Goal: Information Seeking & Learning: Learn about a topic

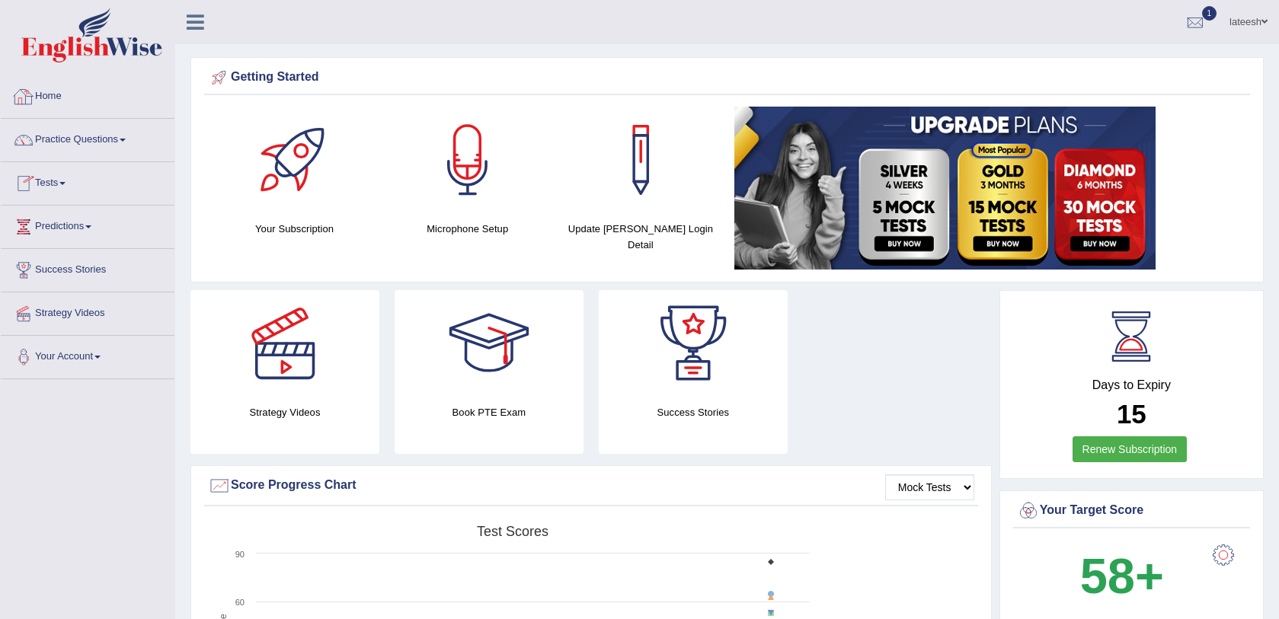
click at [66, 184] on span at bounding box center [62, 183] width 6 height 3
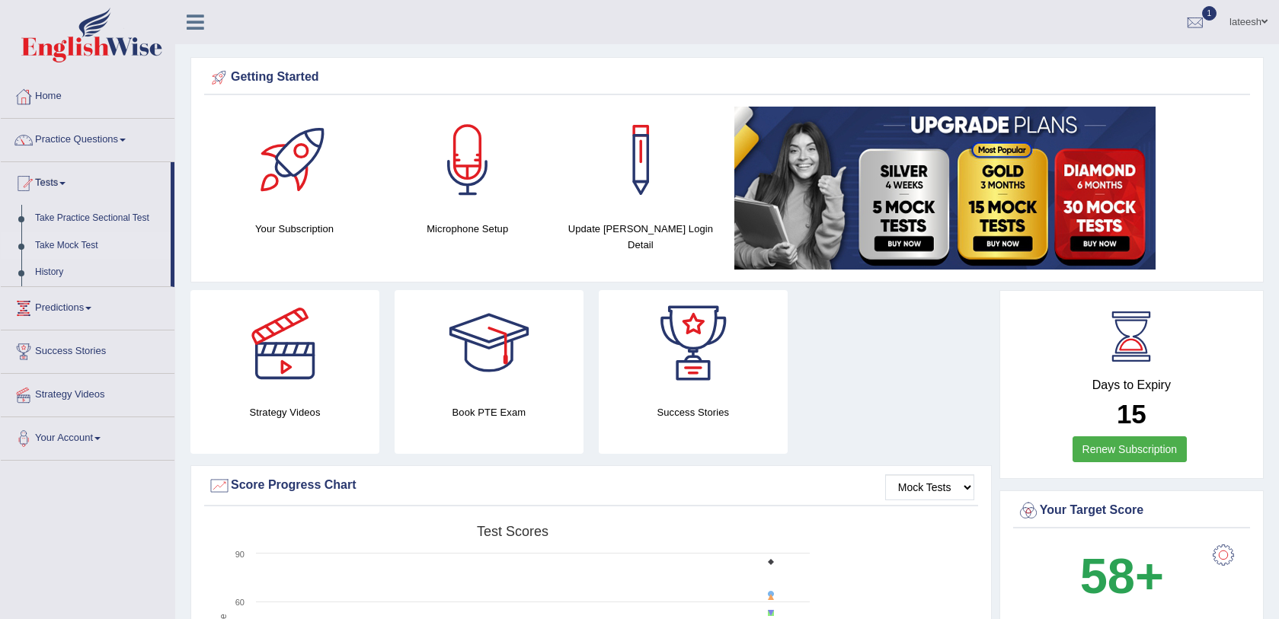
click at [74, 245] on link "Take Mock Test" at bounding box center [99, 245] width 142 height 27
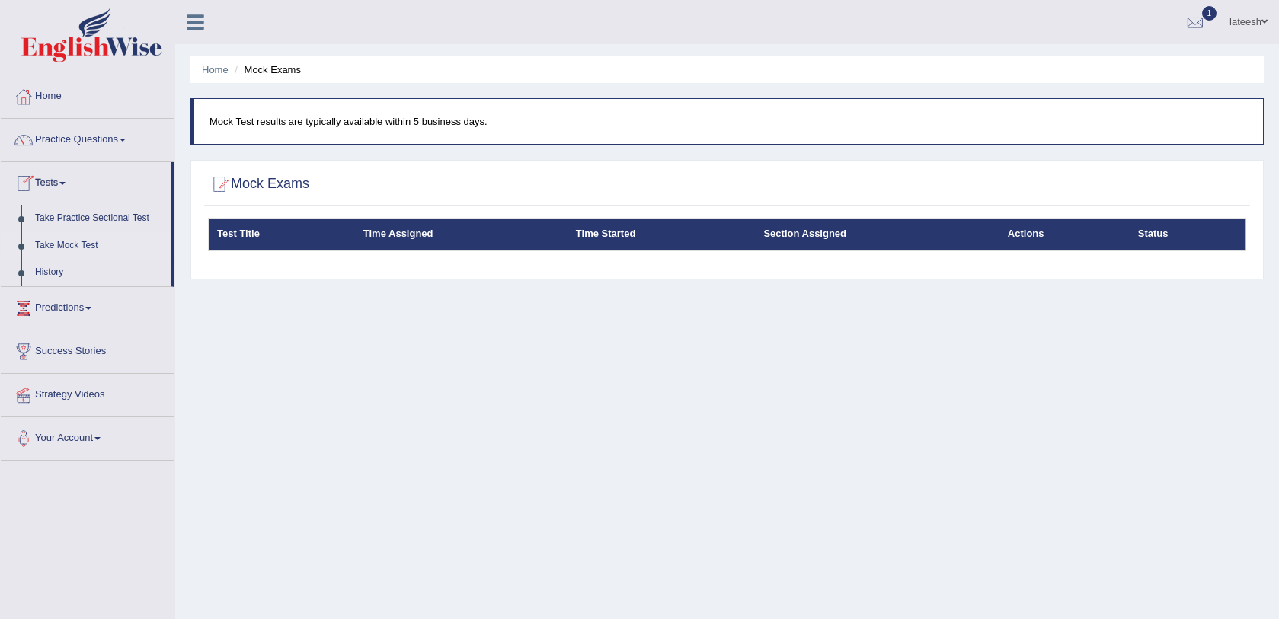
click at [91, 241] on link "Take Mock Test" at bounding box center [99, 245] width 142 height 27
click at [66, 272] on link "History" at bounding box center [99, 272] width 142 height 27
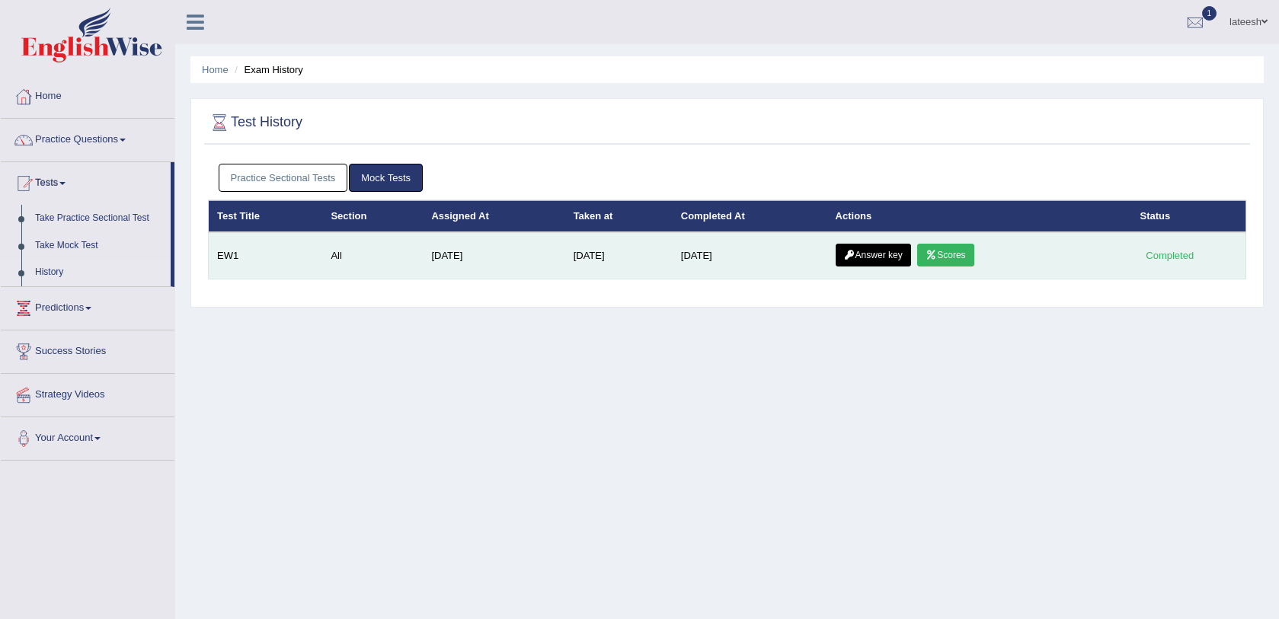
click at [950, 254] on link "Scores" at bounding box center [945, 255] width 56 height 23
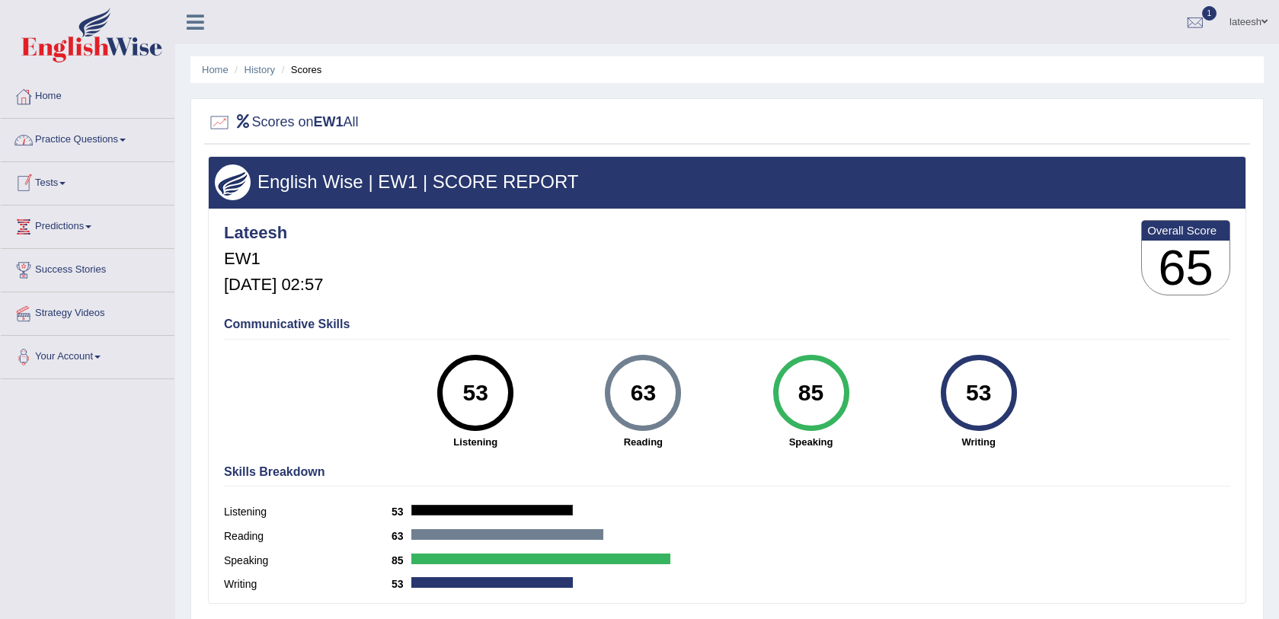
click at [91, 152] on link "Practice Questions" at bounding box center [88, 138] width 174 height 38
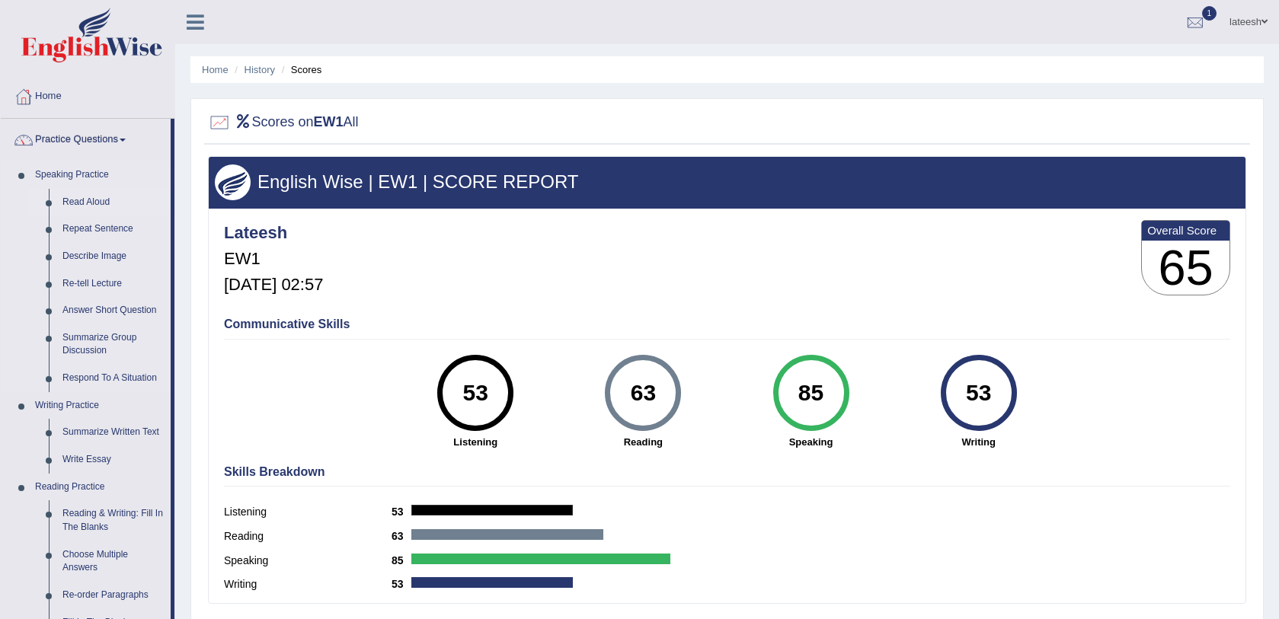
click at [94, 201] on link "Read Aloud" at bounding box center [113, 202] width 115 height 27
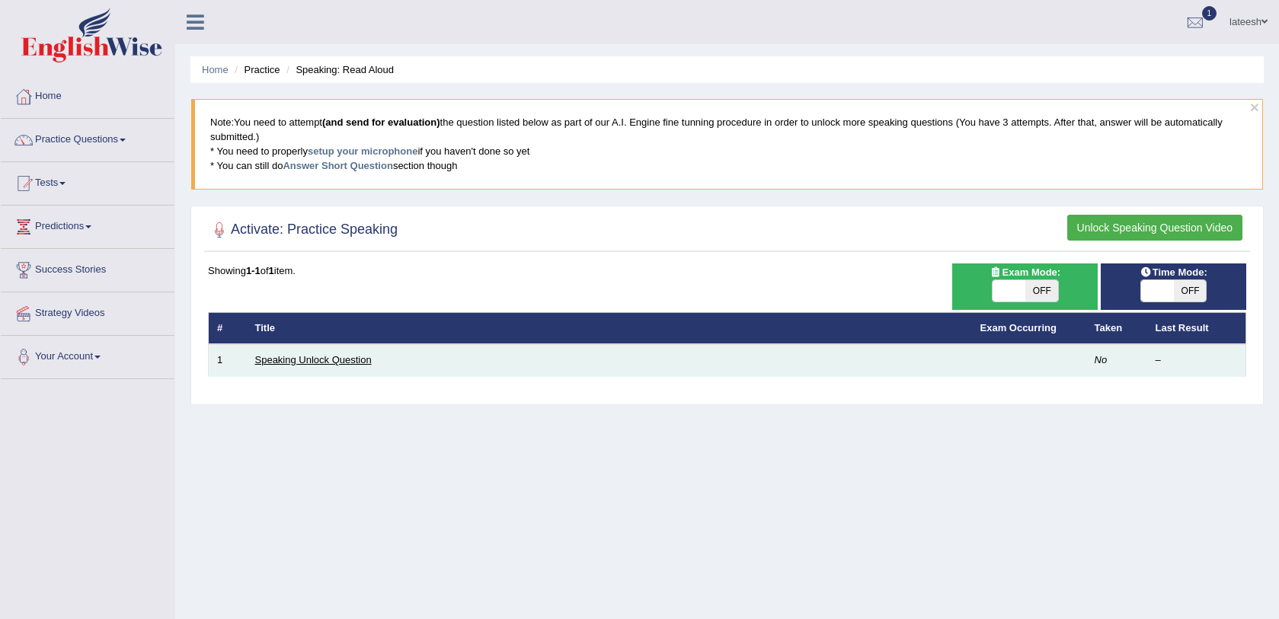
click at [340, 363] on link "Speaking Unlock Question" at bounding box center [313, 359] width 117 height 11
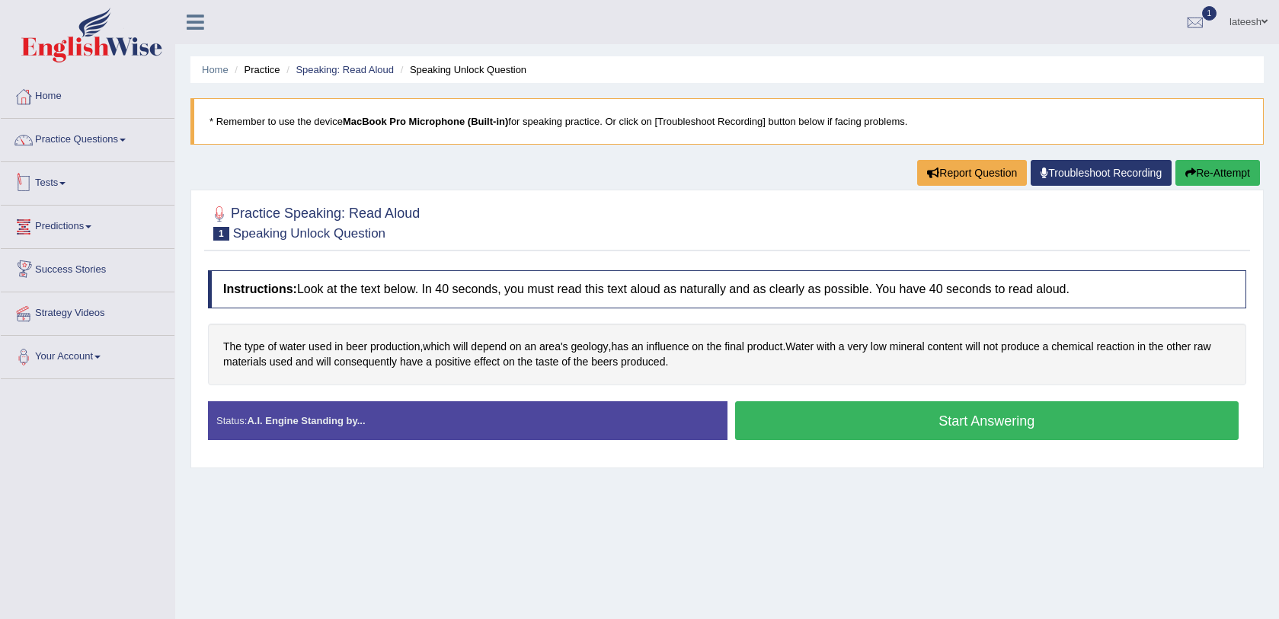
click at [63, 176] on link "Tests" at bounding box center [88, 181] width 174 height 38
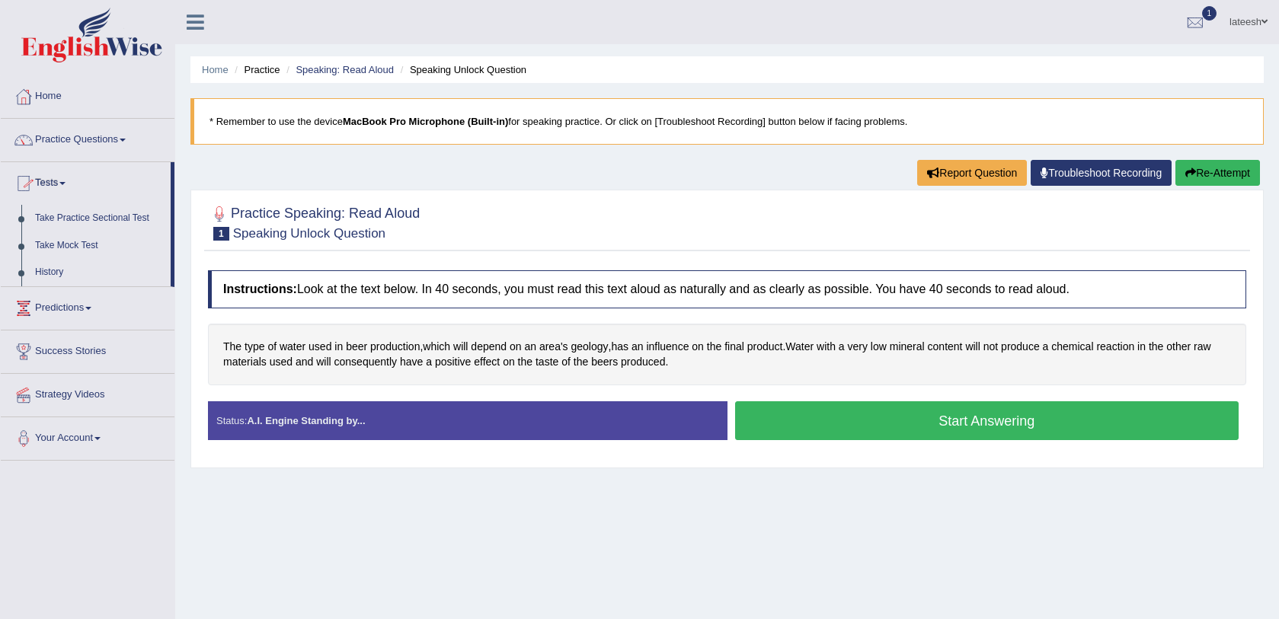
click at [87, 307] on link "Predictions" at bounding box center [88, 306] width 174 height 38
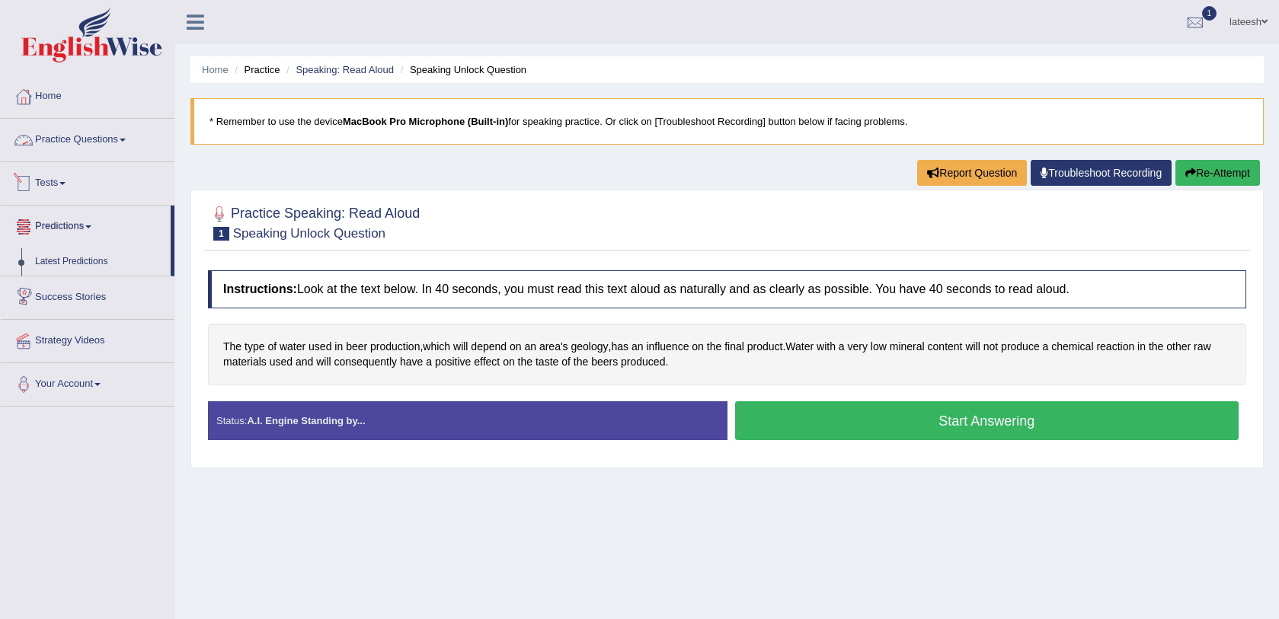
click at [88, 146] on link "Practice Questions" at bounding box center [88, 138] width 174 height 38
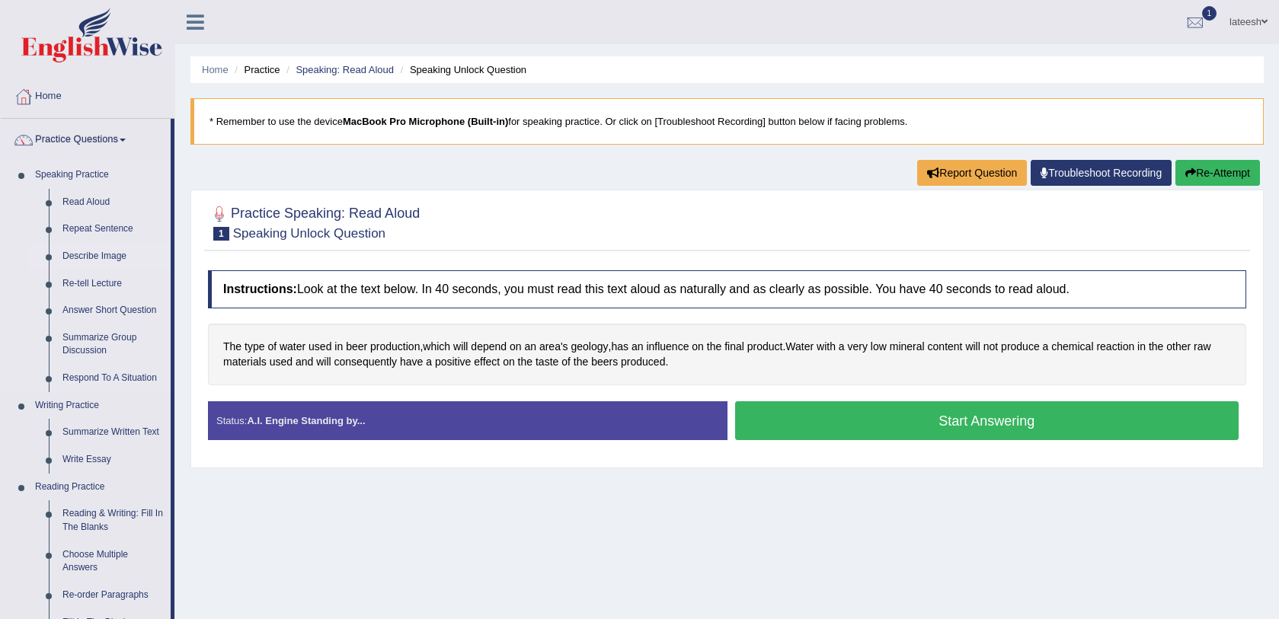
click at [99, 255] on link "Describe Image" at bounding box center [113, 256] width 115 height 27
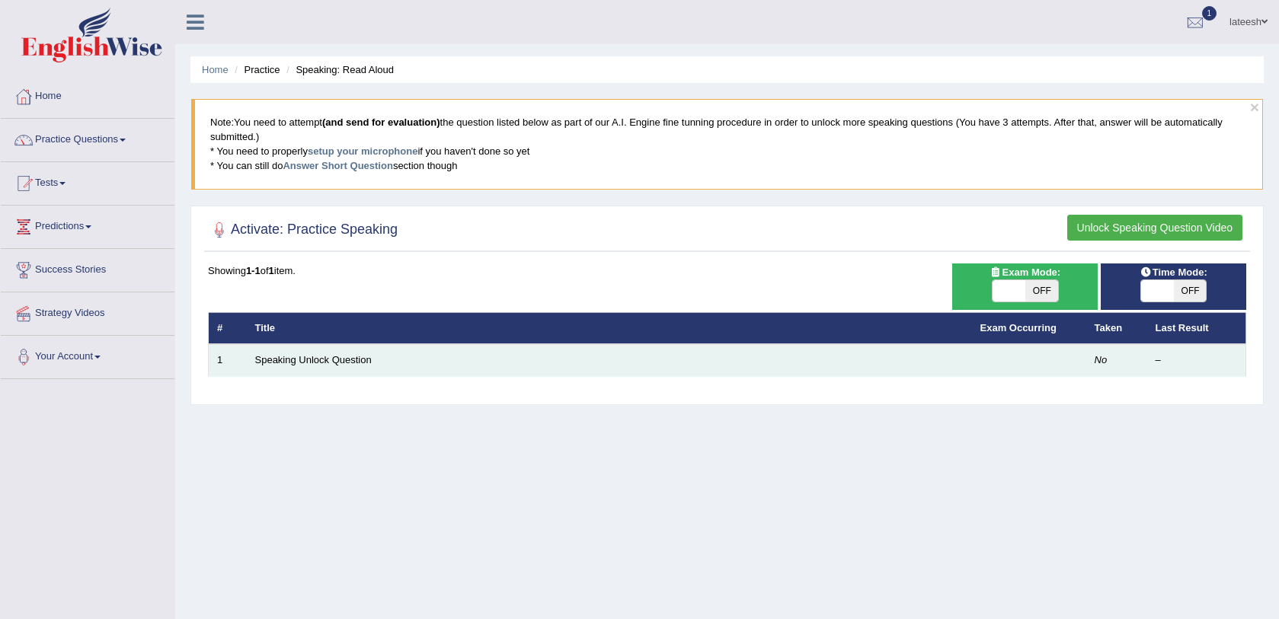
click at [495, 365] on td "Speaking Unlock Question" at bounding box center [609, 360] width 725 height 32
click at [305, 346] on td "Speaking Unlock Question" at bounding box center [609, 360] width 725 height 32
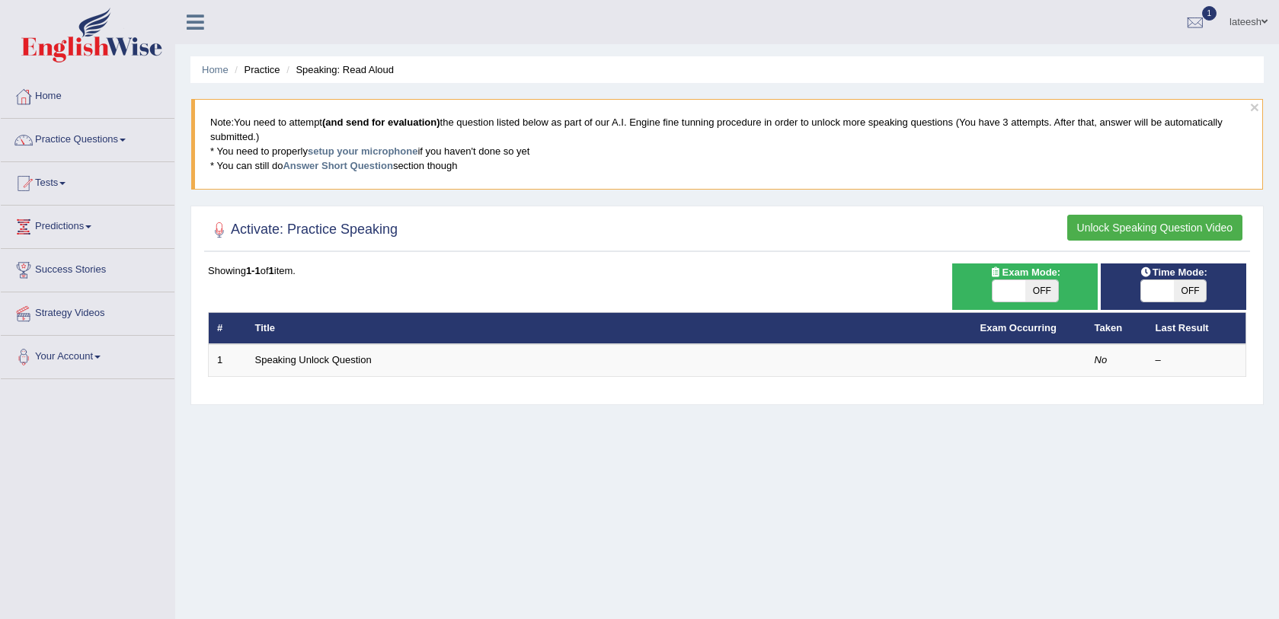
click at [200, 25] on icon at bounding box center [196, 22] width 18 height 20
